Goal: Browse casually

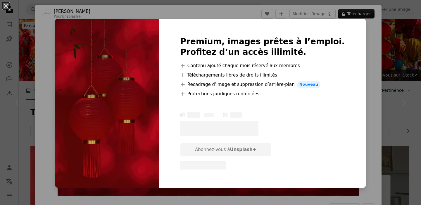
scroll to position [773, 0]
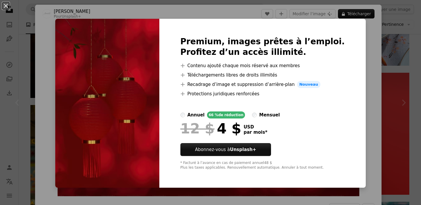
click at [361, 77] on div "An X shape Premium, images prêtes à l’emploi. Profitez d’un accès illimité. A p…" at bounding box center [210, 102] width 421 height 205
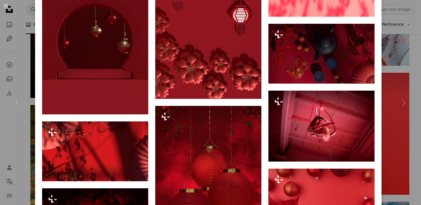
scroll to position [722, 0]
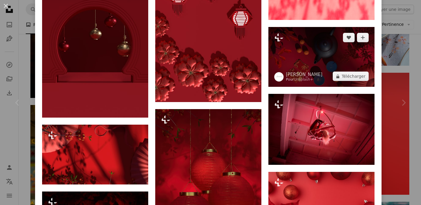
click at [338, 51] on img at bounding box center [322, 57] width 106 height 60
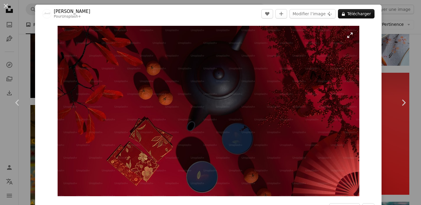
click at [348, 38] on img "Zoom sur cette image" at bounding box center [209, 111] width 302 height 170
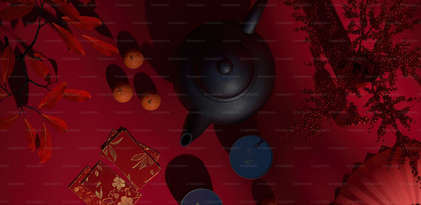
scroll to position [14, 0]
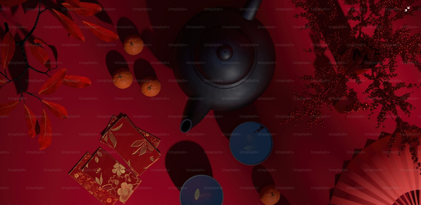
click at [402, 12] on img "Zoom arrière sur cette image" at bounding box center [211, 104] width 422 height 237
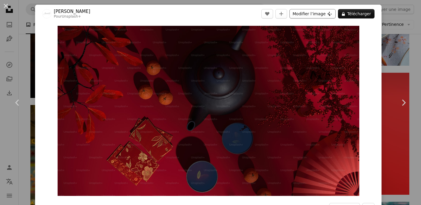
click at [329, 16] on button "Modifier l’image Plus sign for Unsplash+" at bounding box center [313, 13] width 46 height 9
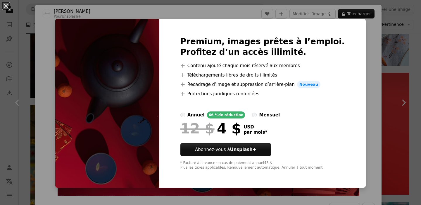
click at [351, 44] on div "An X shape Premium, images prêtes à l’emploi. Profitez d’un accès illimité. A p…" at bounding box center [210, 102] width 421 height 205
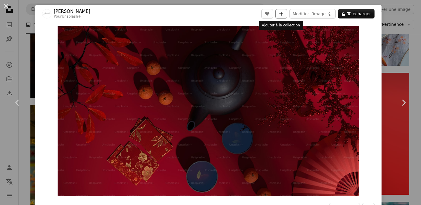
click at [281, 13] on icon "A plus sign" at bounding box center [281, 13] width 5 height 5
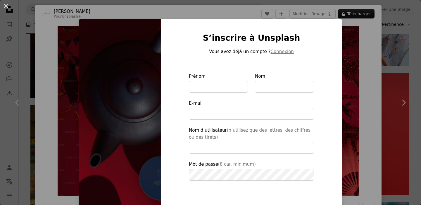
click at [356, 64] on div "An X shape S’inscrire à Unsplash Vous avez déjà un compte ? Connexion Prénom No…" at bounding box center [210, 102] width 421 height 205
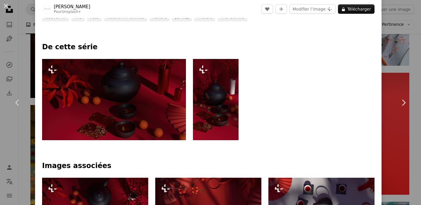
scroll to position [222, 0]
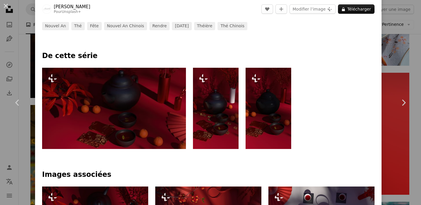
click at [270, 114] on img at bounding box center [269, 108] width 46 height 81
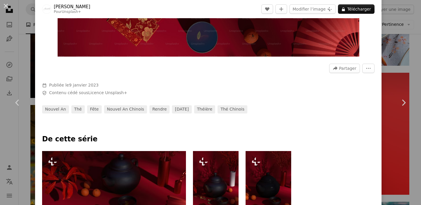
scroll to position [186, 0]
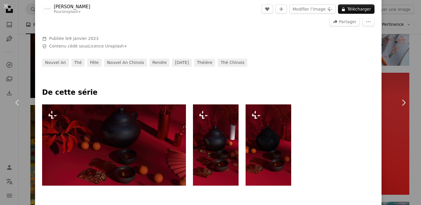
click at [223, 136] on img at bounding box center [216, 144] width 46 height 81
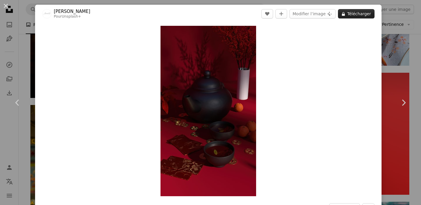
click at [349, 14] on button "A lock Télécharger" at bounding box center [356, 13] width 37 height 9
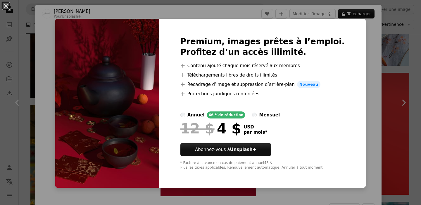
click at [360, 42] on div "An X shape Premium, images prêtes à l’emploi. Profitez d’un accès illimité. A p…" at bounding box center [210, 102] width 421 height 205
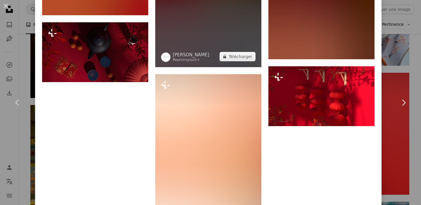
scroll to position [1126, 0]
